Goal: Find specific page/section: Find specific page/section

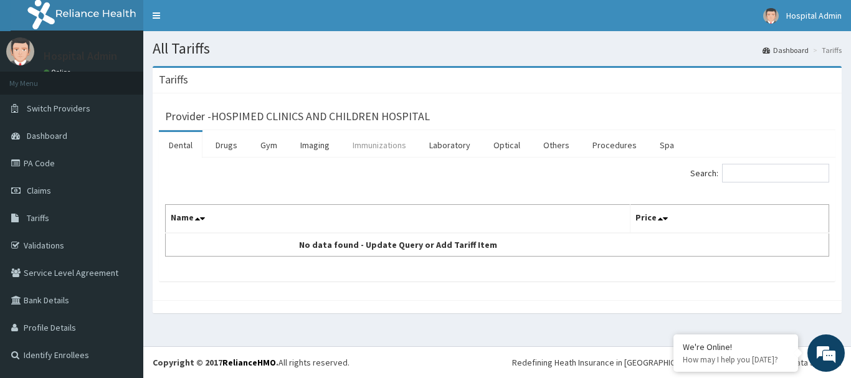
click at [369, 154] on link "Immunizations" at bounding box center [380, 145] width 74 height 26
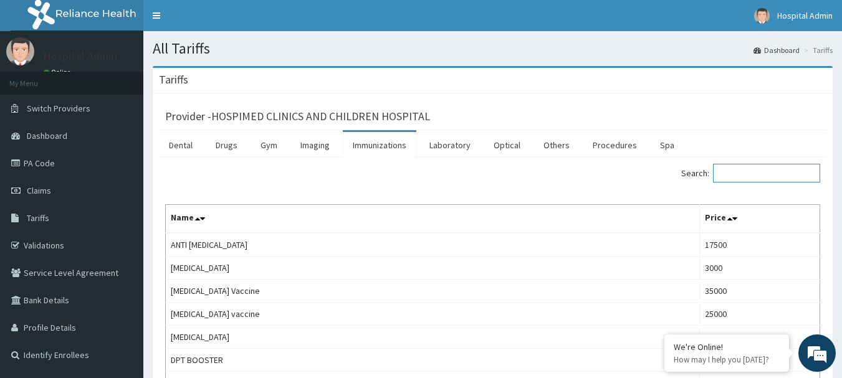
click at [750, 171] on input "Search:" at bounding box center [766, 173] width 107 height 19
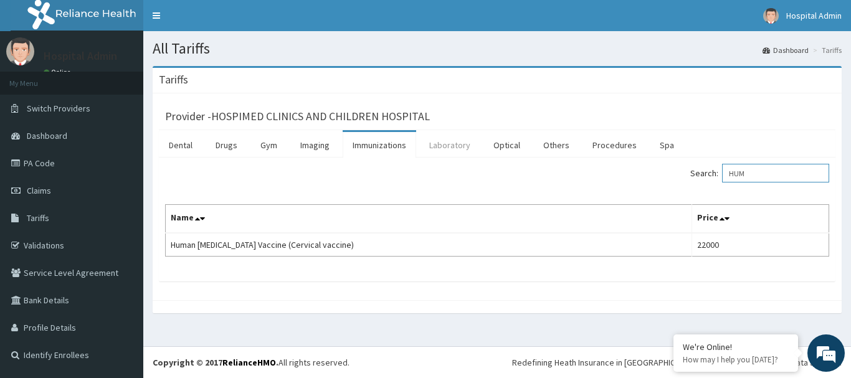
type input "HUM"
click at [459, 140] on link "Laboratory" at bounding box center [449, 145] width 61 height 26
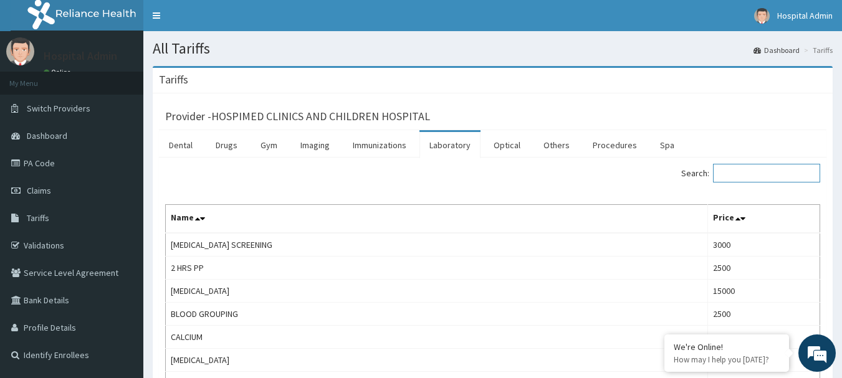
click at [731, 175] on input "Search:" at bounding box center [766, 173] width 107 height 19
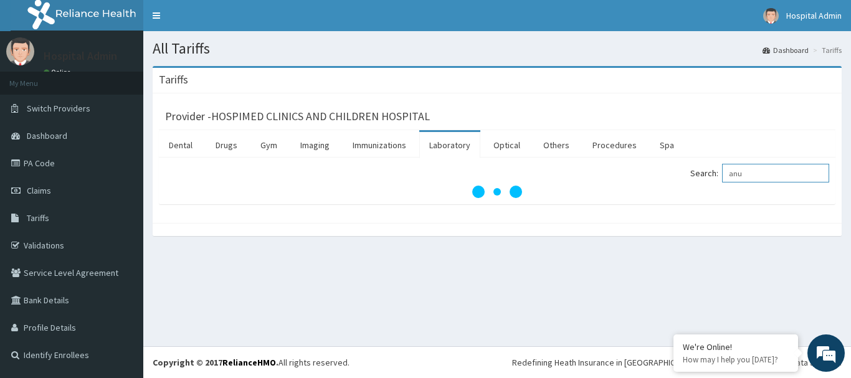
type input "anu"
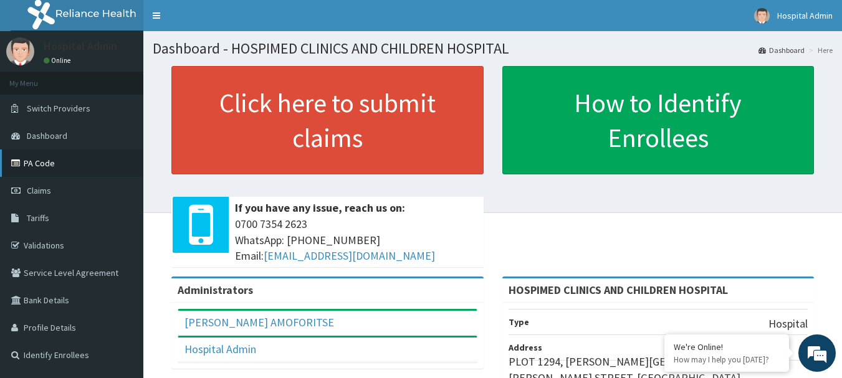
click at [71, 160] on link "PA Code" at bounding box center [71, 163] width 143 height 27
click at [52, 158] on link "PA Code" at bounding box center [71, 163] width 143 height 27
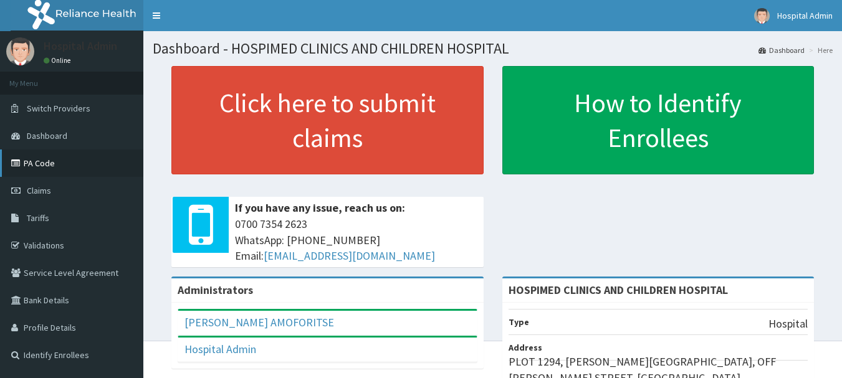
click at [75, 153] on link "PA Code" at bounding box center [71, 163] width 143 height 27
